Goal: Task Accomplishment & Management: Manage account settings

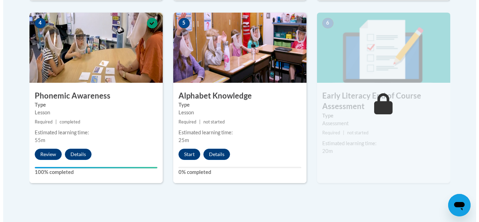
scroll to position [452, 0]
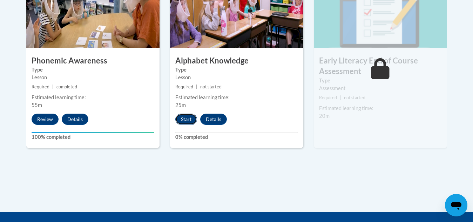
click at [190, 119] on button "Start" at bounding box center [186, 119] width 22 height 11
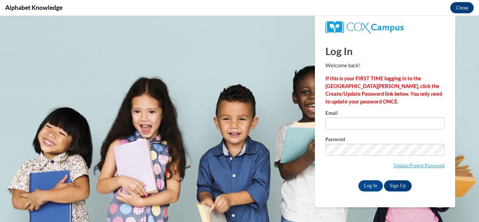
scroll to position [0, 0]
click at [354, 117] on label "Email" at bounding box center [384, 113] width 119 height 7
click at [354, 117] on input "Email" at bounding box center [384, 123] width 119 height 12
click at [354, 122] on input "Email" at bounding box center [384, 123] width 119 height 12
type input "[PERSON_NAME][EMAIL_ADDRESS][DOMAIN_NAME]"
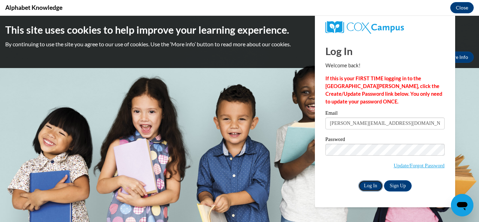
click at [368, 185] on input "Log In" at bounding box center [370, 185] width 25 height 11
